Goal: Task Accomplishment & Management: Manage account settings

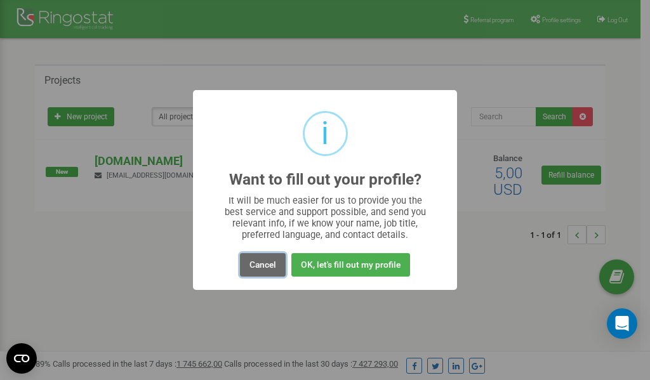
click at [264, 265] on button "Cancel" at bounding box center [263, 264] width 46 height 23
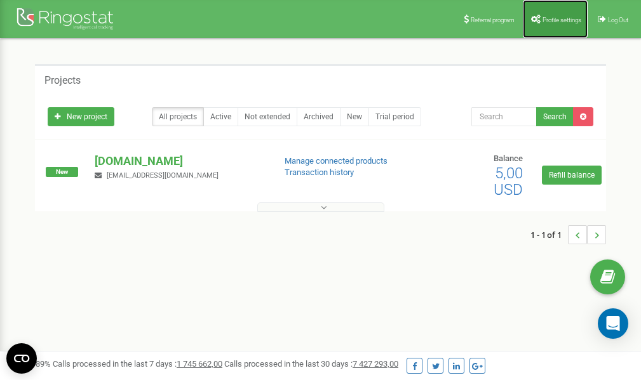
click at [548, 18] on span "Profile settings" at bounding box center [561, 20] width 39 height 7
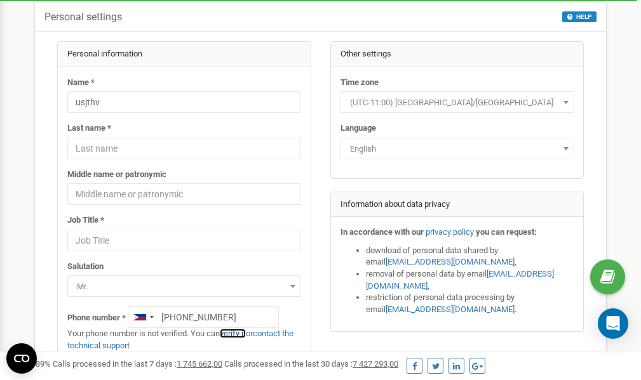
click at [241, 332] on link "verify it" at bounding box center [233, 334] width 26 height 10
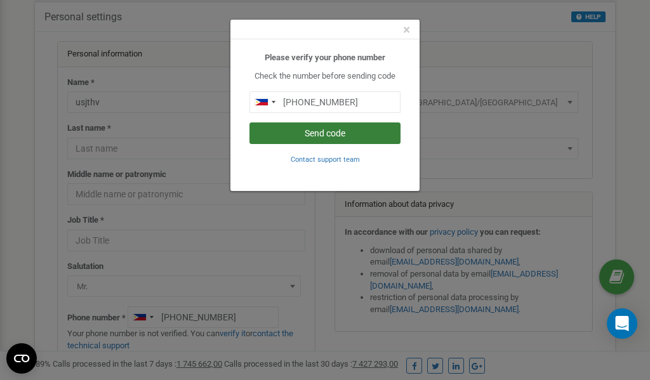
click at [324, 133] on button "Send code" at bounding box center [325, 134] width 151 height 22
